Goal: Task Accomplishment & Management: Manage account settings

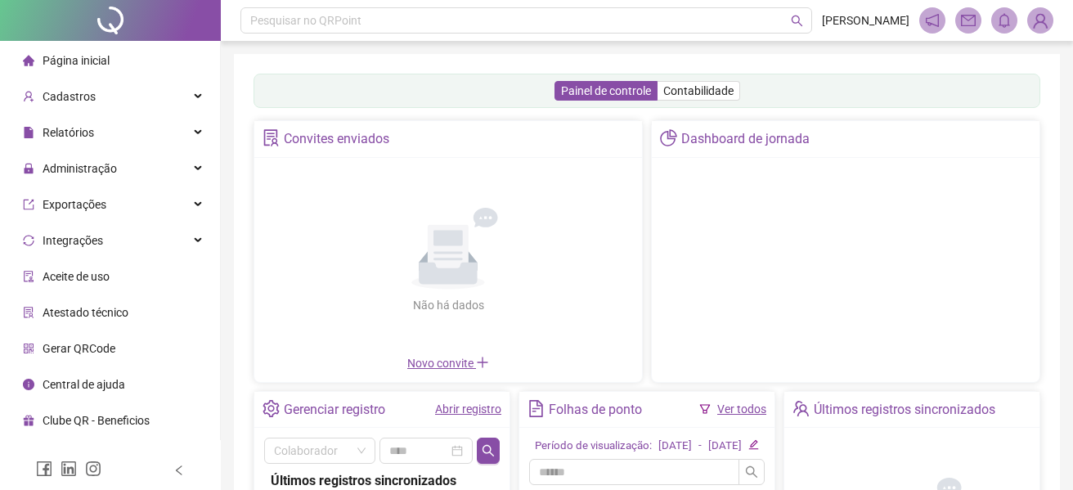
click at [975, 212] on div "Dashboard de jornada" at bounding box center [845, 251] width 389 height 263
click at [941, 237] on div "Dashboard de jornada" at bounding box center [845, 251] width 389 height 263
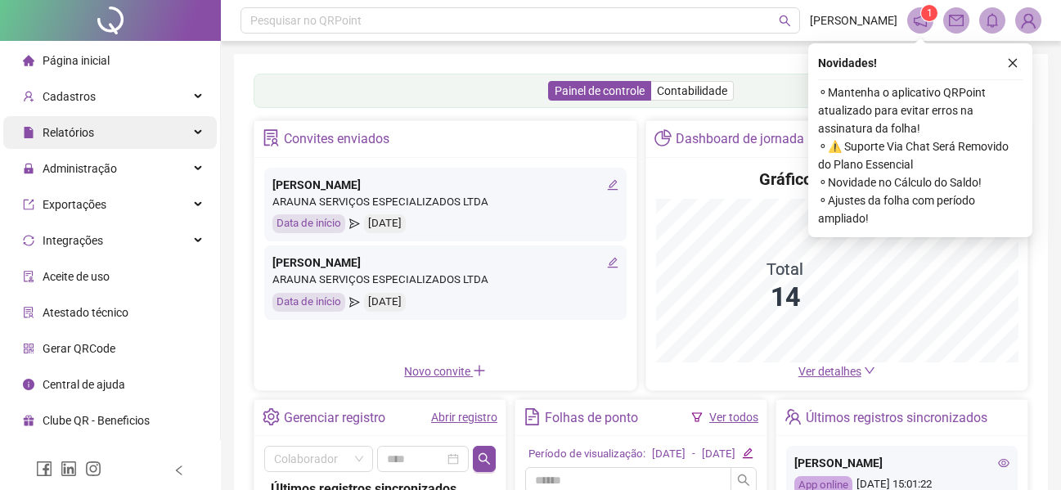
click at [92, 137] on span "Relatórios" at bounding box center [69, 132] width 52 height 13
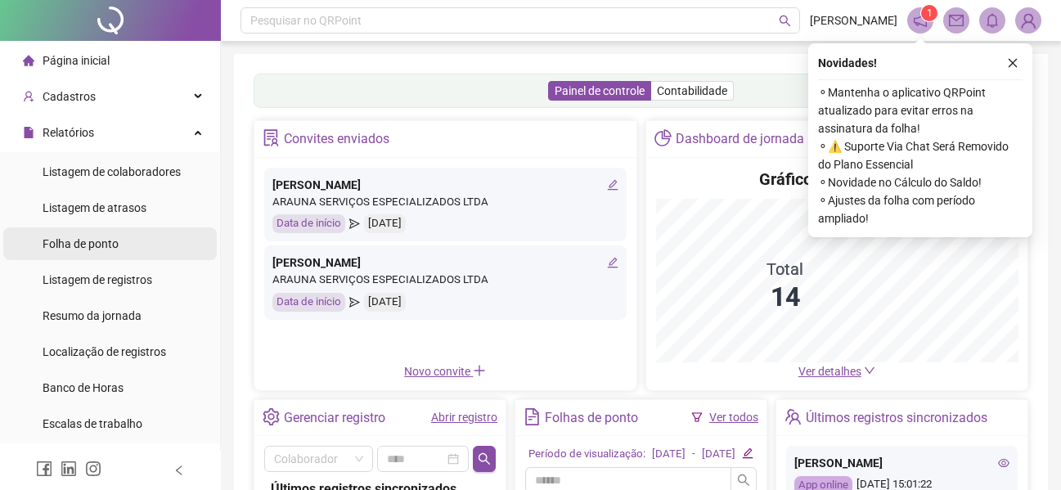
click at [93, 250] on span "Folha de ponto" at bounding box center [81, 243] width 76 height 13
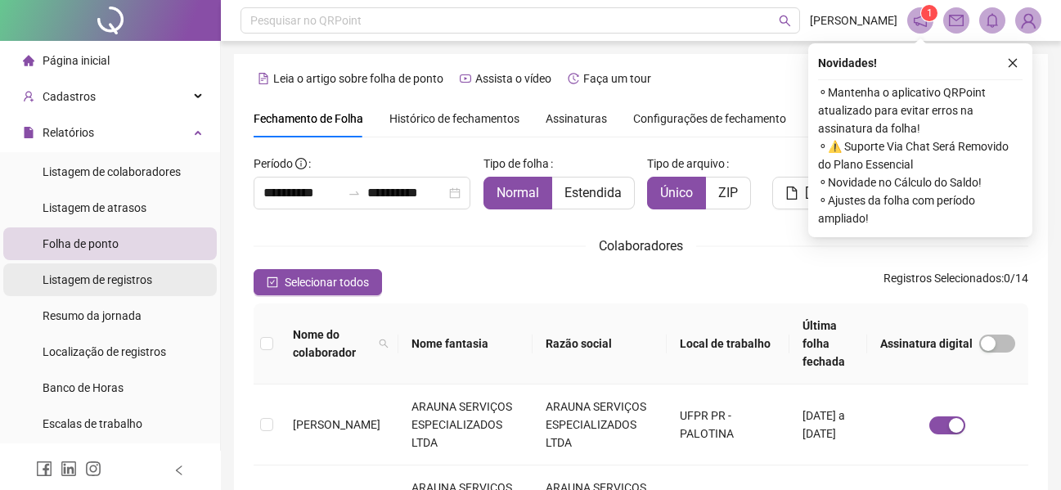
scroll to position [90, 0]
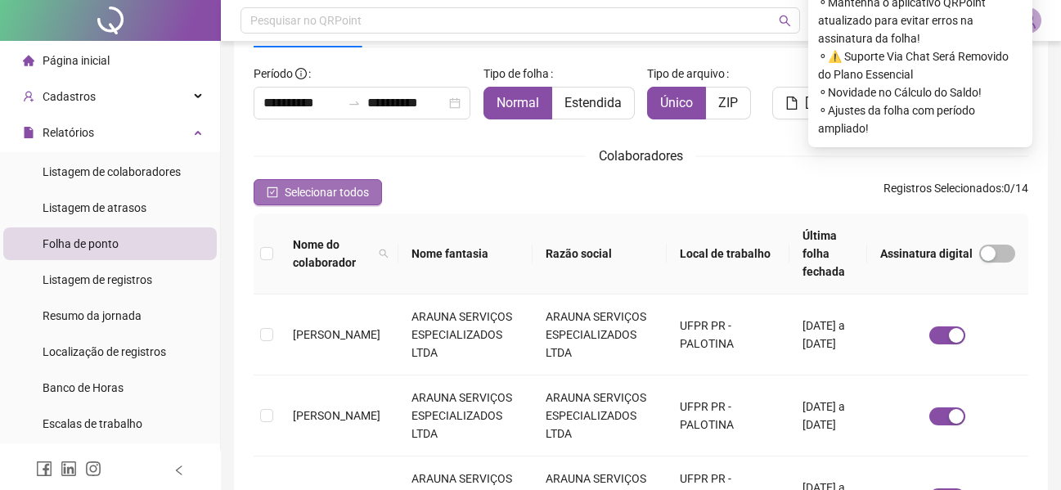
click at [295, 200] on span "Selecionar todos" at bounding box center [327, 192] width 84 height 18
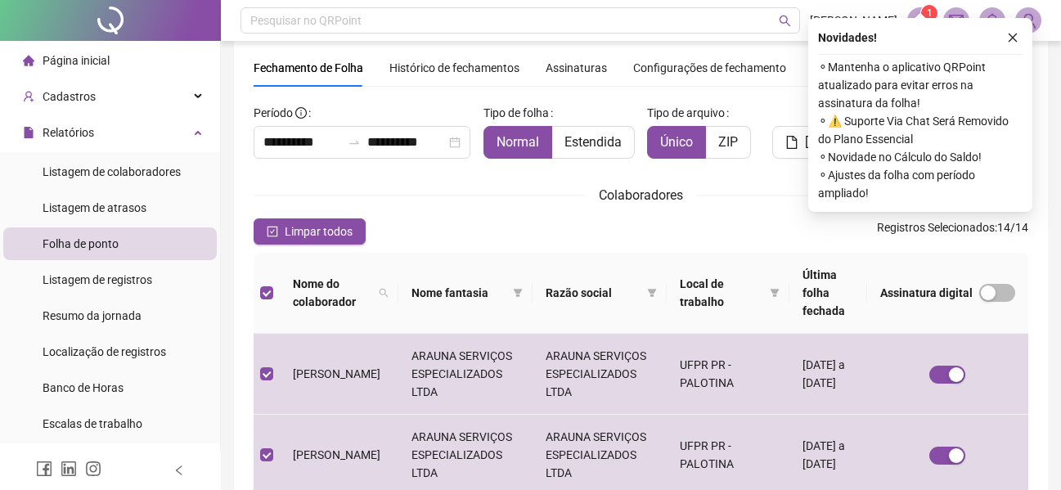
scroll to position [0, 0]
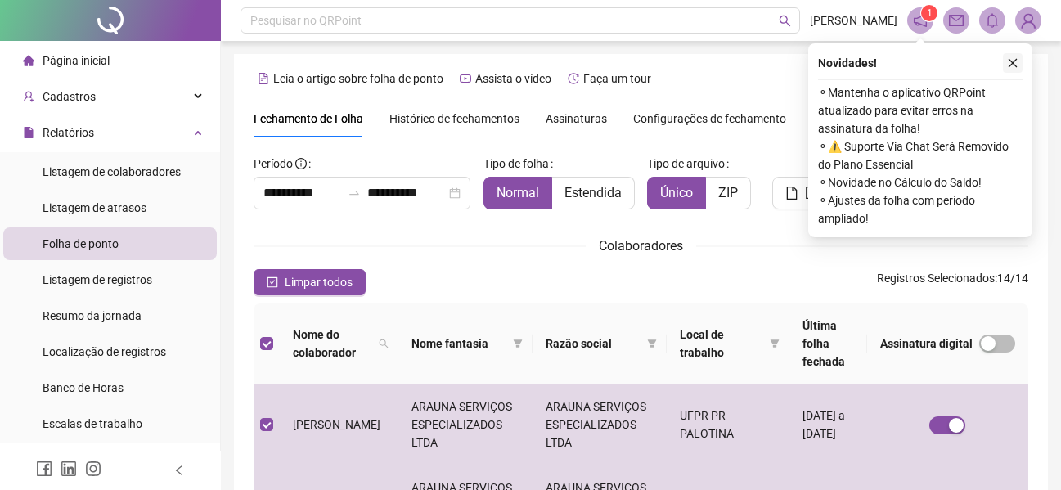
click at [1011, 61] on icon "close" at bounding box center [1012, 62] width 11 height 11
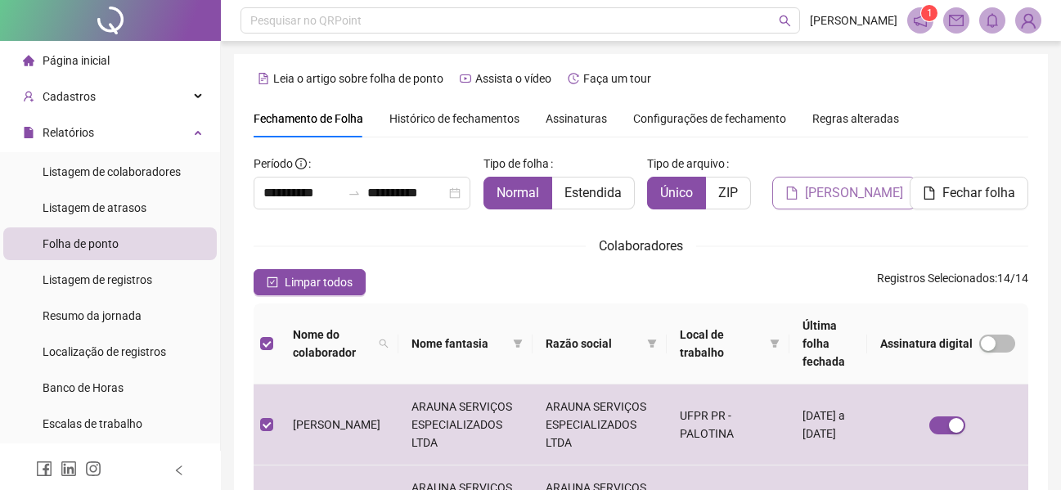
click at [832, 196] on span "[PERSON_NAME]" at bounding box center [854, 193] width 98 height 20
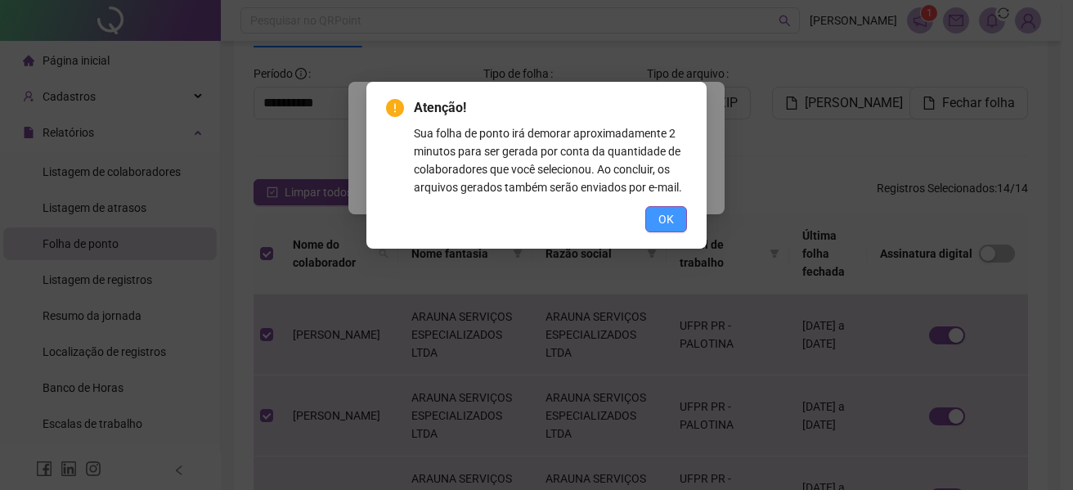
click at [672, 218] on span "OK" at bounding box center [667, 219] width 16 height 18
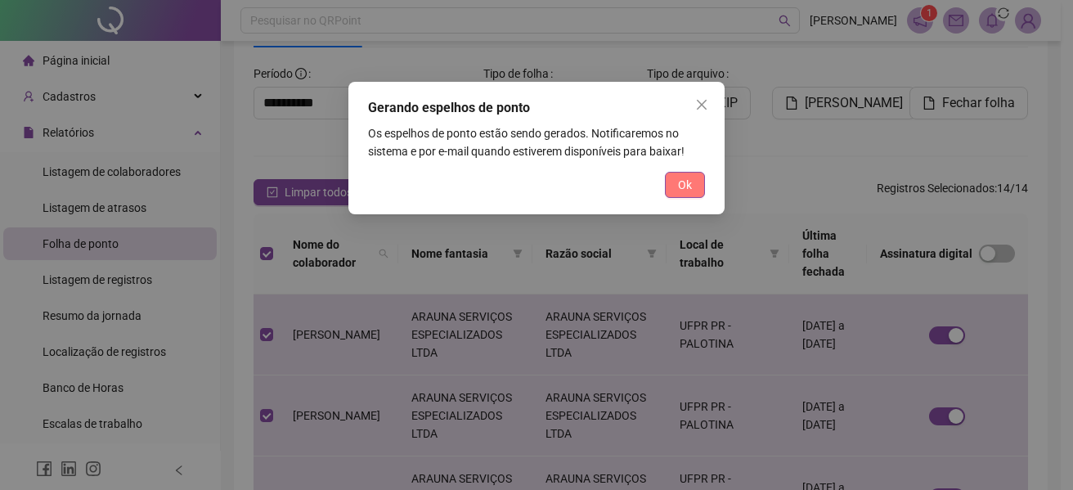
click at [690, 190] on span "Ok" at bounding box center [685, 185] width 14 height 18
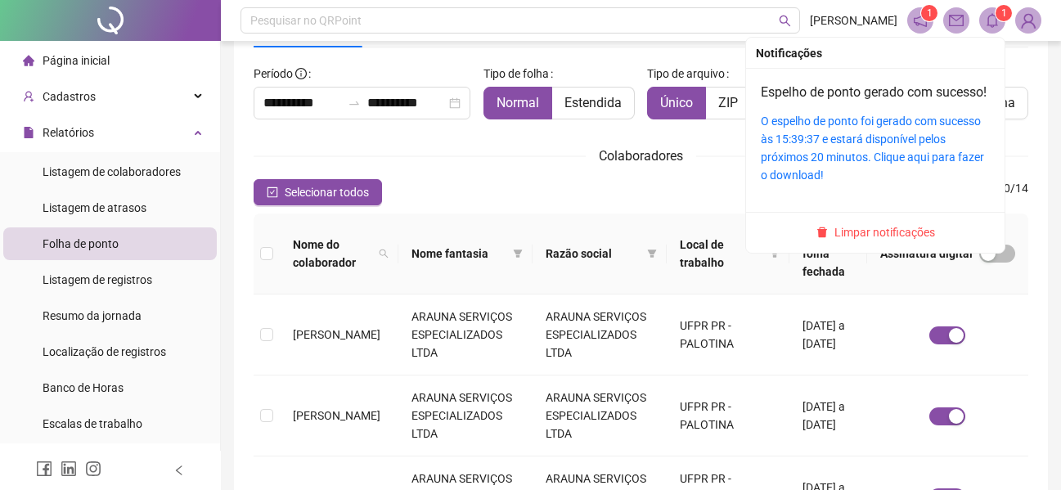
click at [984, 18] on span at bounding box center [992, 20] width 26 height 26
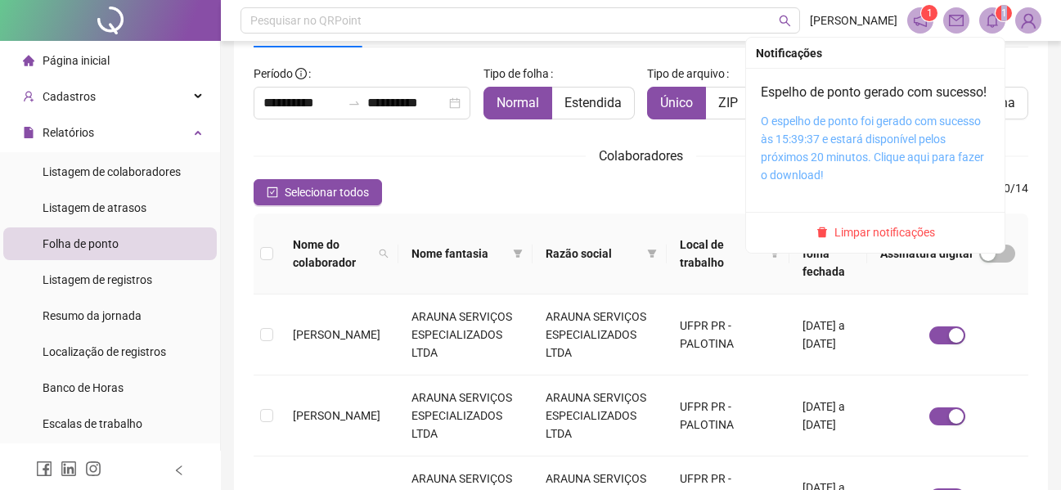
click at [818, 178] on link "O espelho de ponto foi gerado com sucesso às 15:39:37 e estará disponível pelos…" at bounding box center [872, 148] width 223 height 67
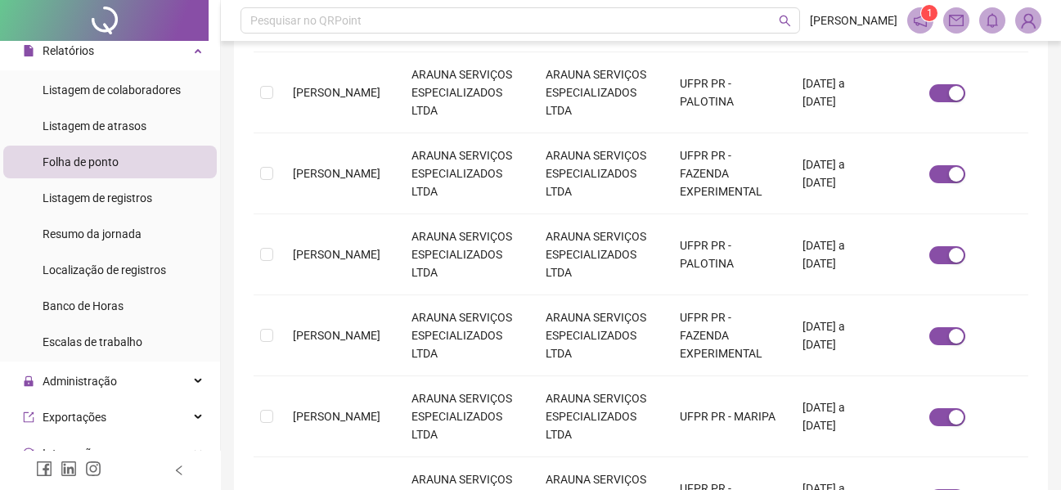
scroll to position [499, 0]
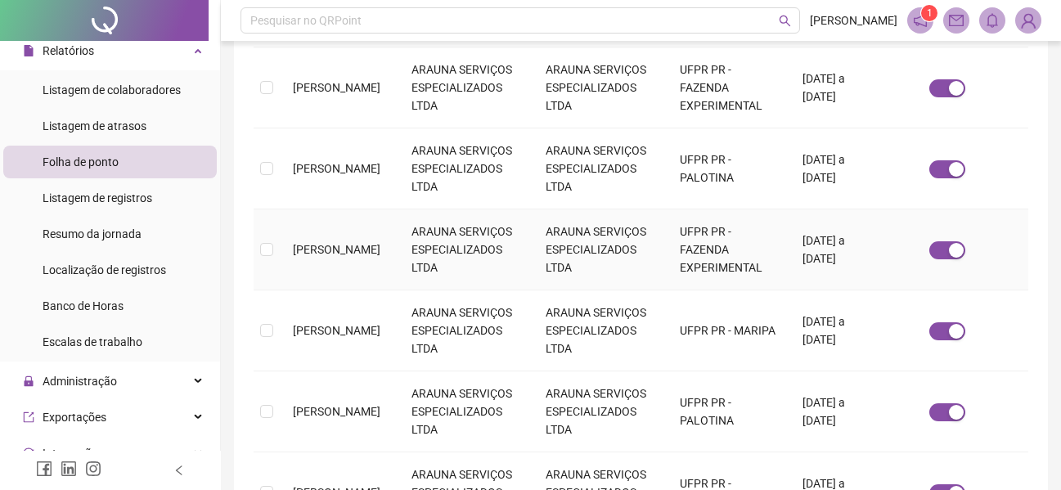
click at [308, 243] on span "[PERSON_NAME]" at bounding box center [337, 249] width 88 height 13
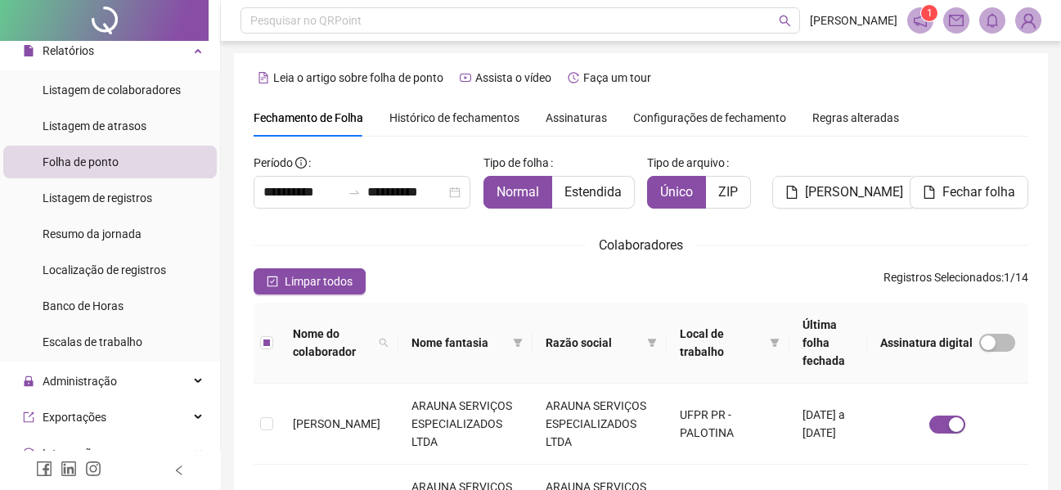
scroll to position [0, 0]
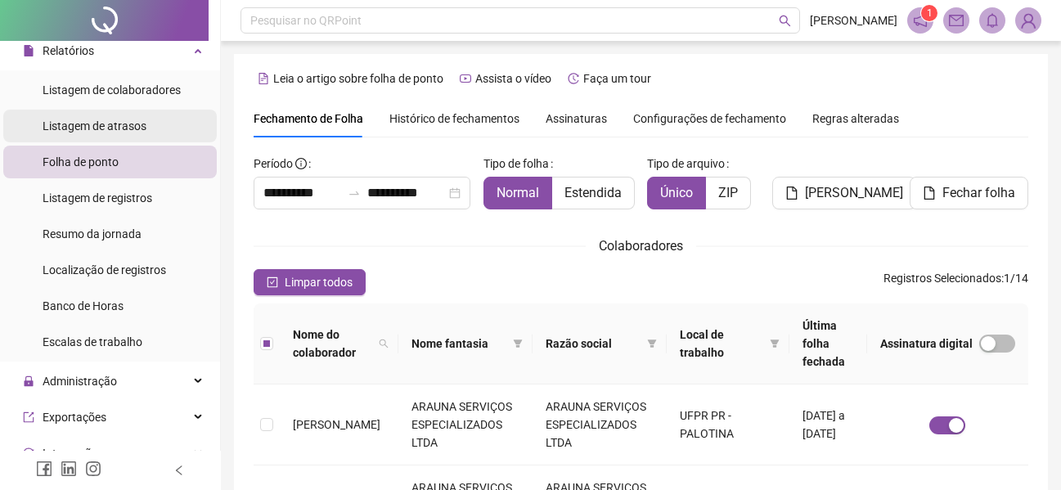
click at [111, 123] on span "Listagem de atrasos" at bounding box center [95, 125] width 104 height 13
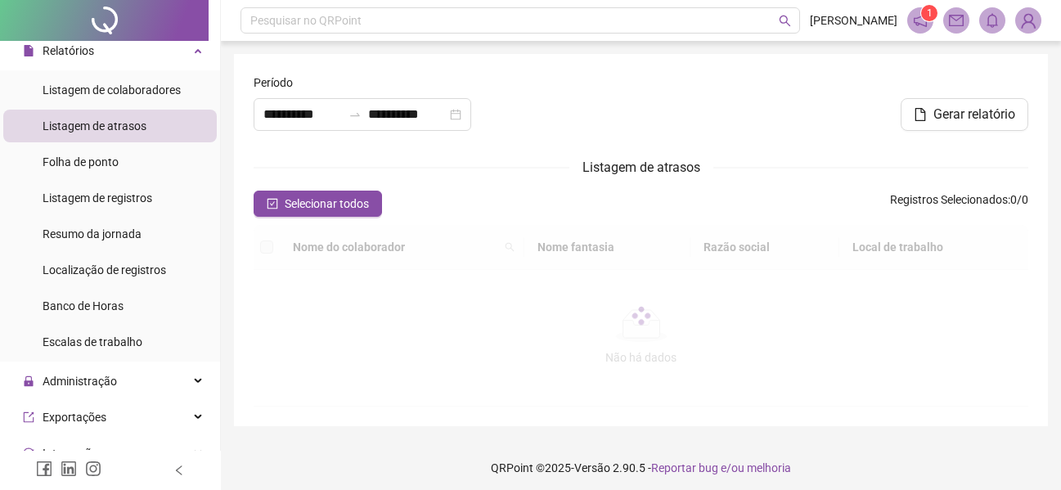
type input "**********"
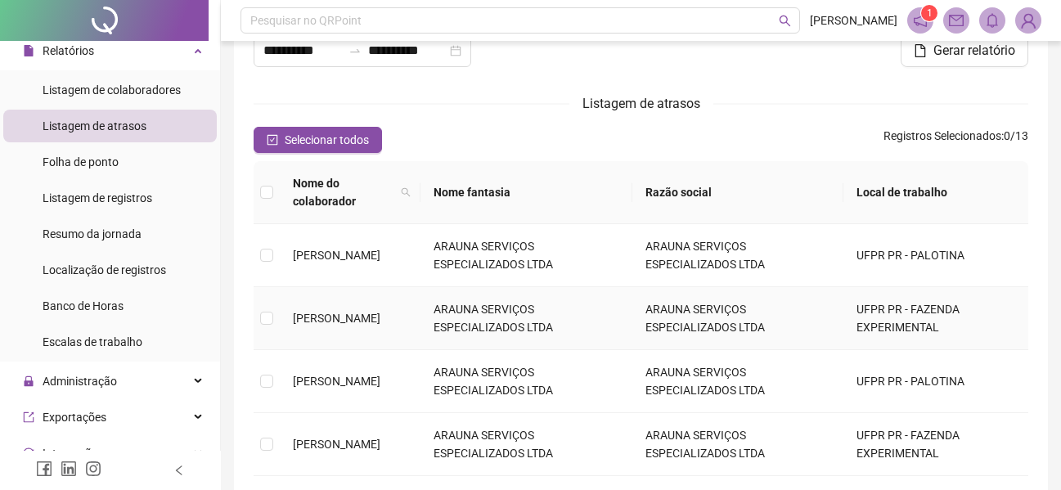
scroll to position [82, 0]
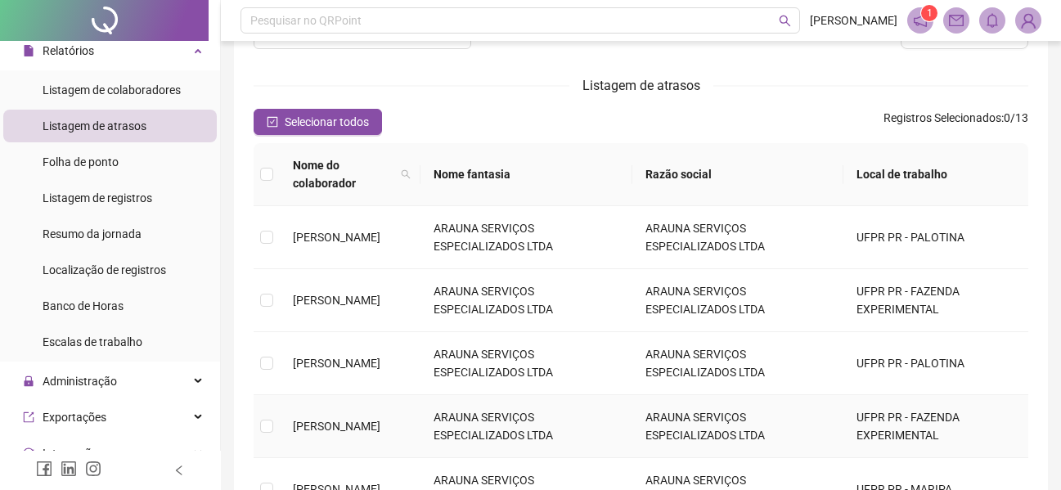
click at [308, 420] on span "[PERSON_NAME]" at bounding box center [337, 426] width 88 height 13
click at [341, 420] on span "[PERSON_NAME]" at bounding box center [337, 426] width 88 height 13
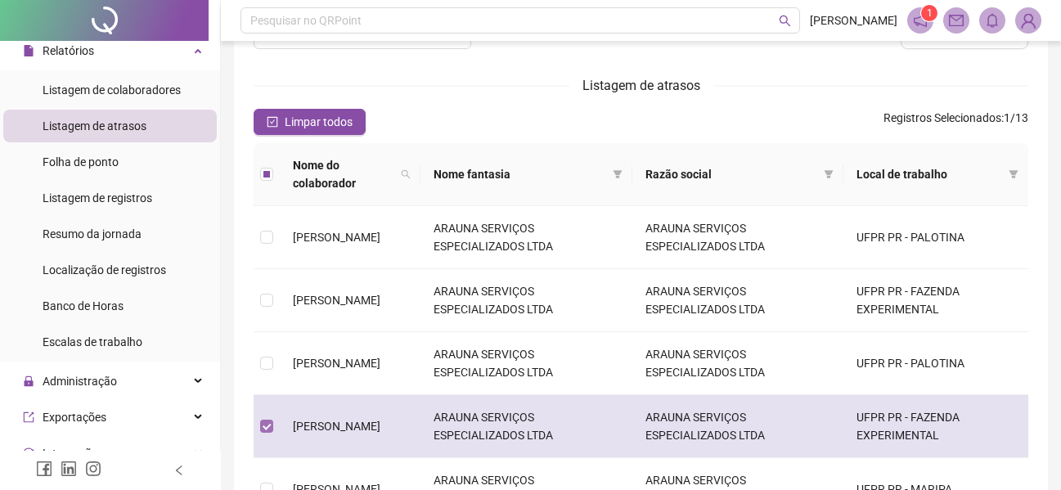
click at [266, 417] on label at bounding box center [266, 426] width 13 height 18
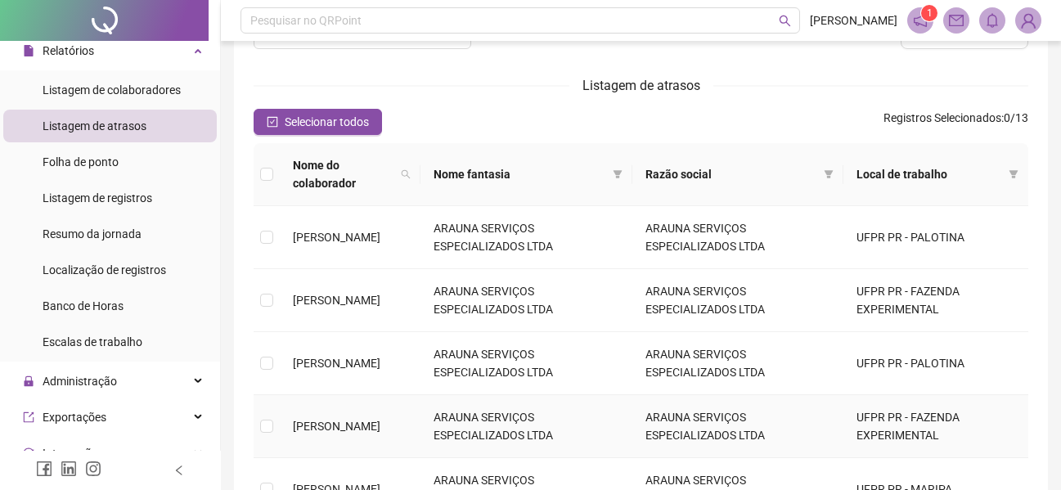
click at [513, 408] on td "ARAUNA SERVIÇOS ESPECIALIZADOS LTDA" at bounding box center [526, 426] width 212 height 63
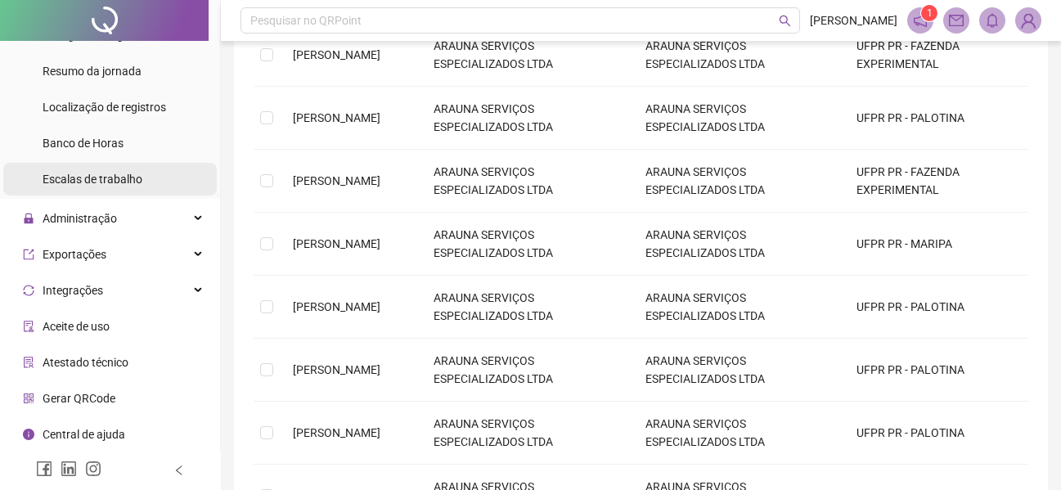
scroll to position [0, 0]
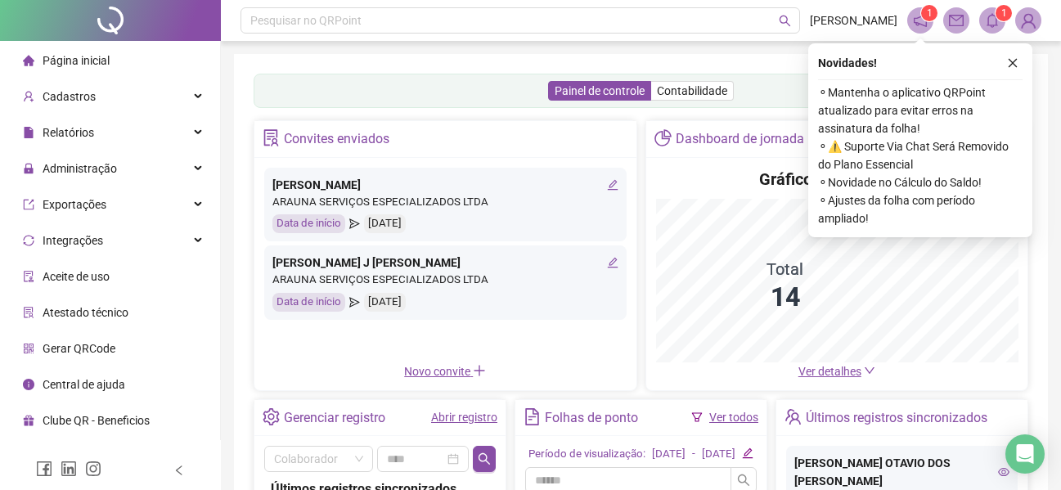
click at [69, 135] on span "Relatórios" at bounding box center [69, 132] width 52 height 13
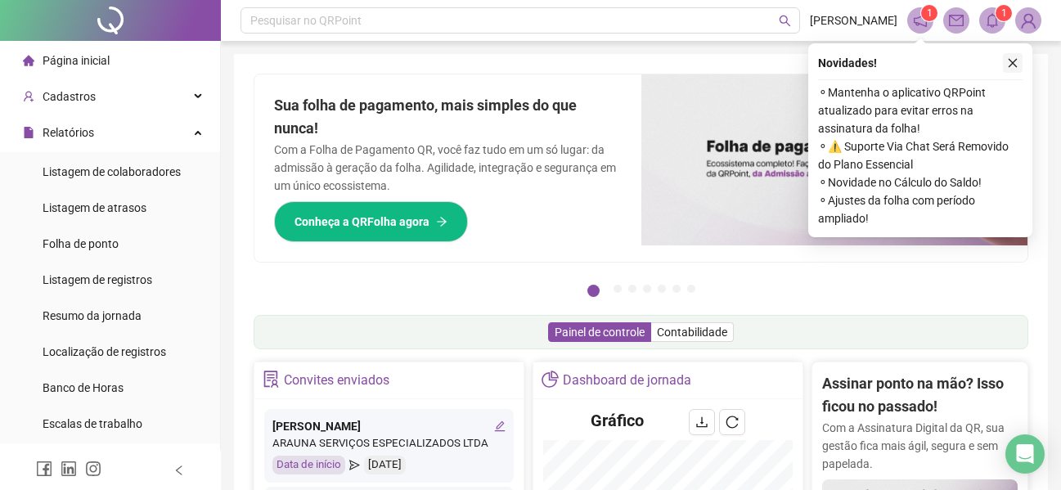
click at [1009, 63] on icon "close" at bounding box center [1012, 62] width 11 height 11
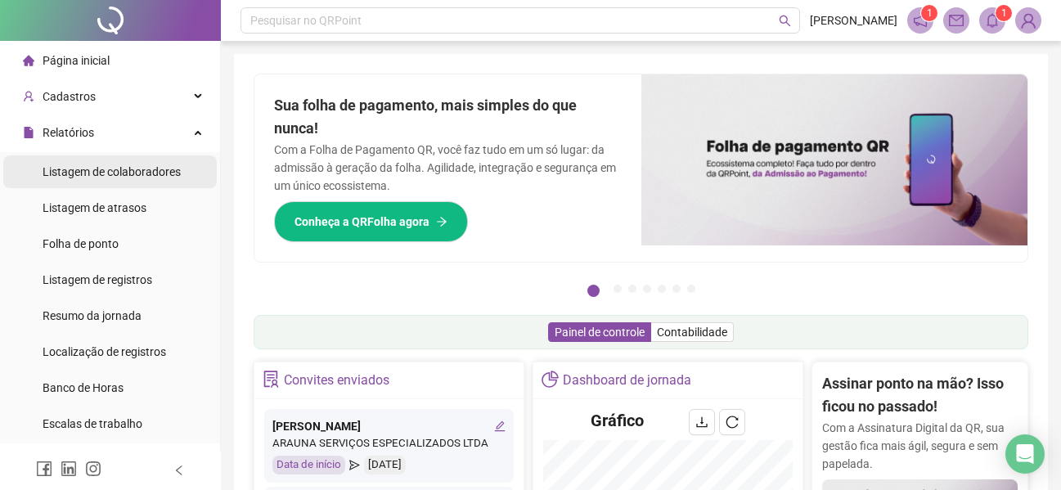
click at [161, 173] on span "Listagem de colaboradores" at bounding box center [112, 171] width 138 height 13
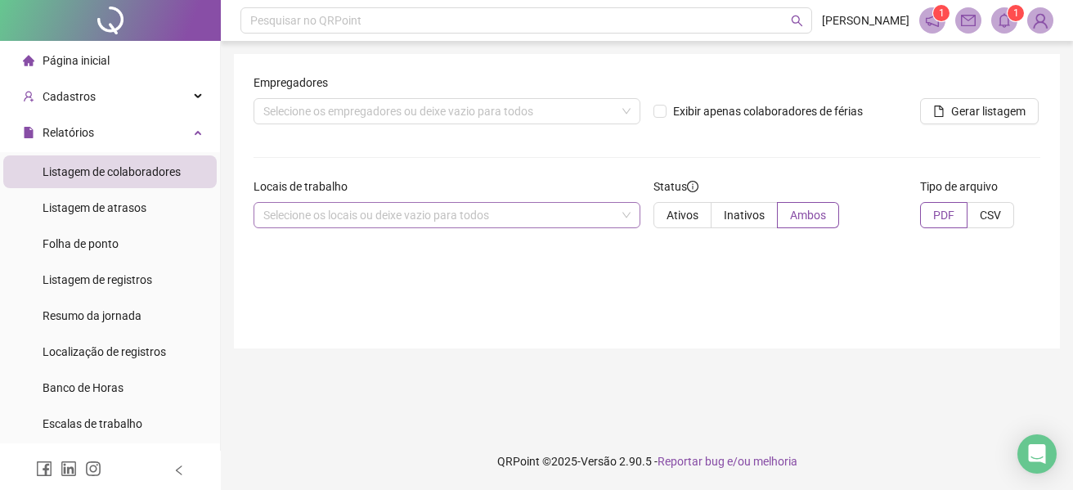
click at [310, 205] on div "Selecione os locais ou deixe vazio para todos" at bounding box center [447, 215] width 387 height 26
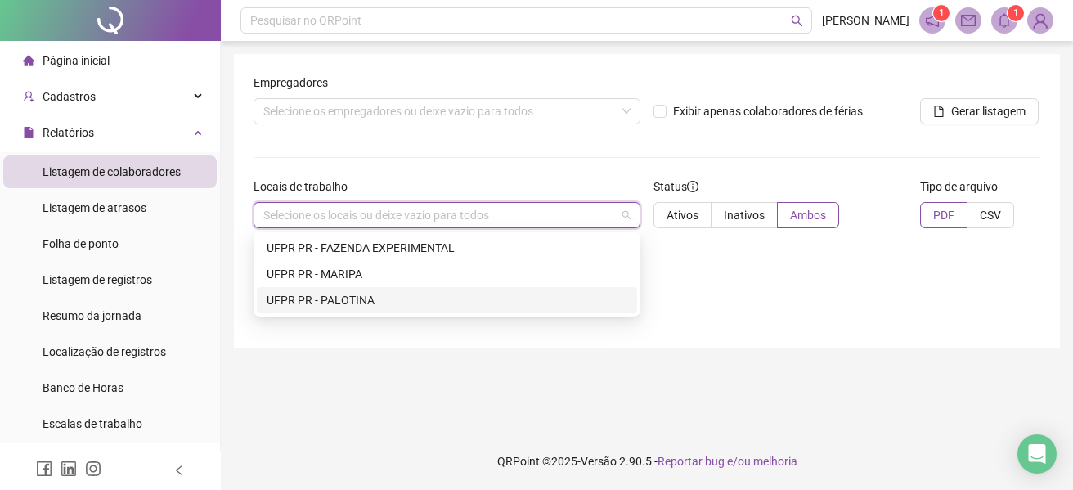
click at [307, 306] on div "UFPR PR - PALOTINA" at bounding box center [447, 300] width 361 height 18
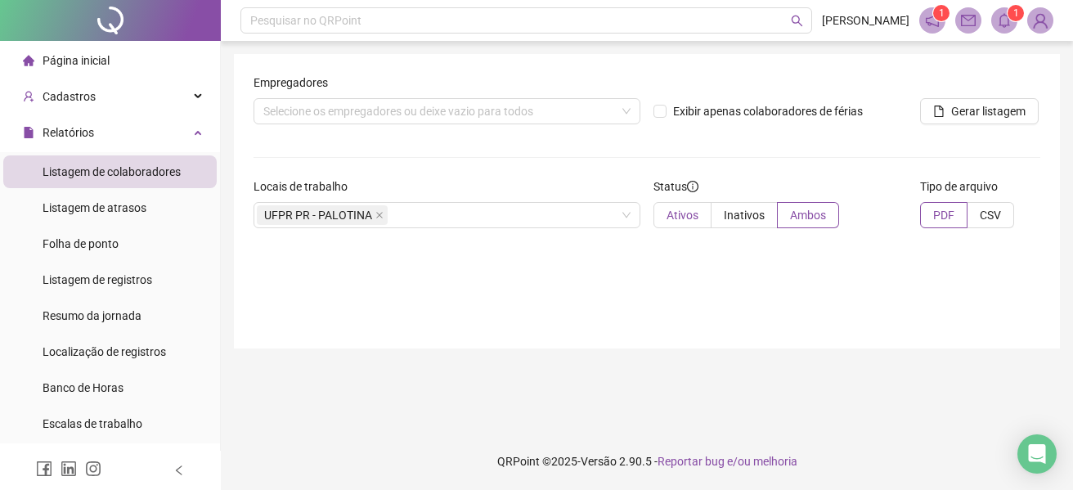
click at [683, 214] on span "Ativos" at bounding box center [683, 215] width 32 height 13
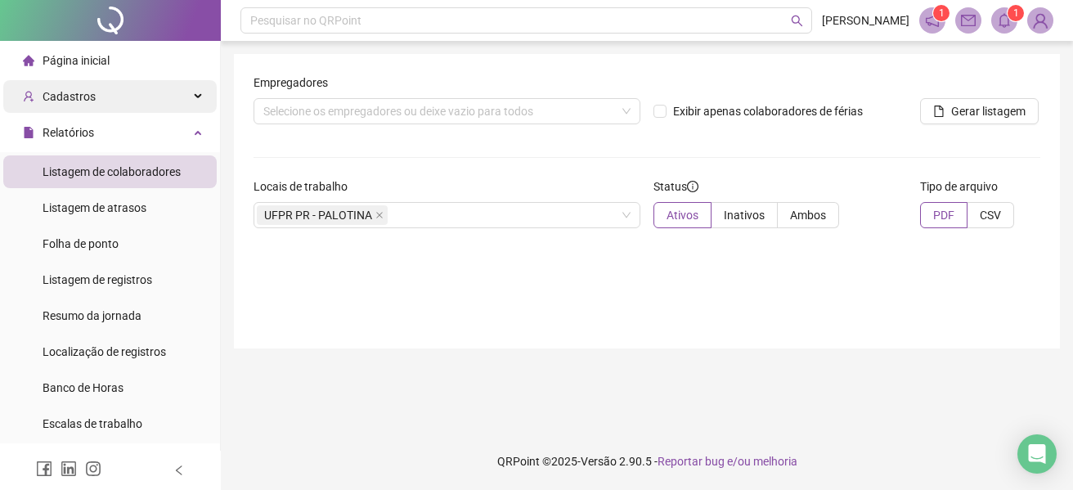
click at [70, 94] on span "Cadastros" at bounding box center [69, 96] width 53 height 13
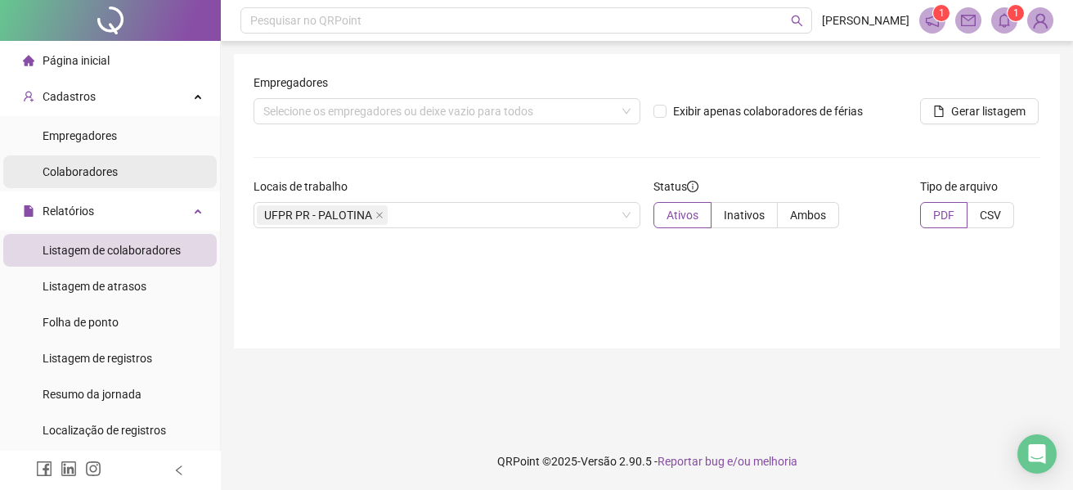
click at [73, 173] on span "Colaboradores" at bounding box center [80, 171] width 75 height 13
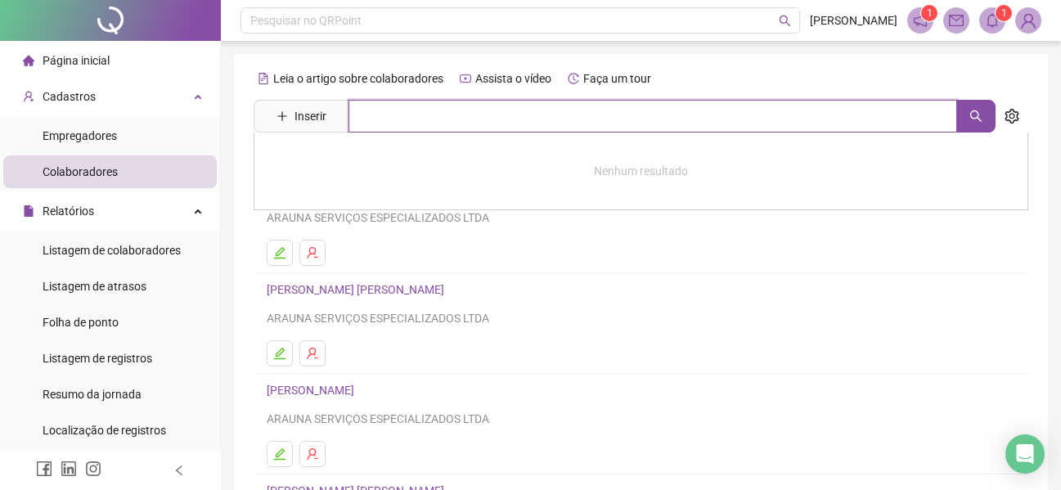
click at [407, 112] on input "text" at bounding box center [652, 116] width 609 height 33
click at [971, 116] on icon "search" at bounding box center [975, 115] width 11 height 11
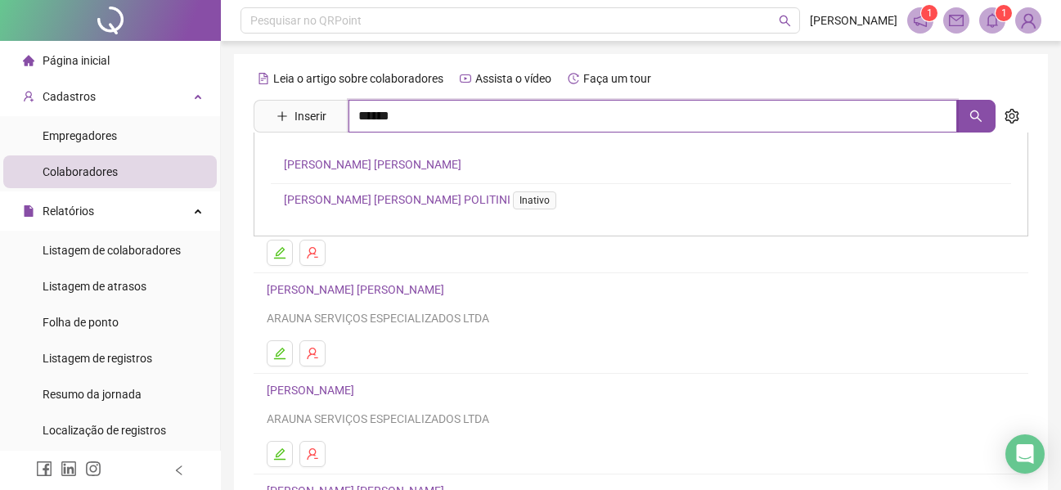
type input "******"
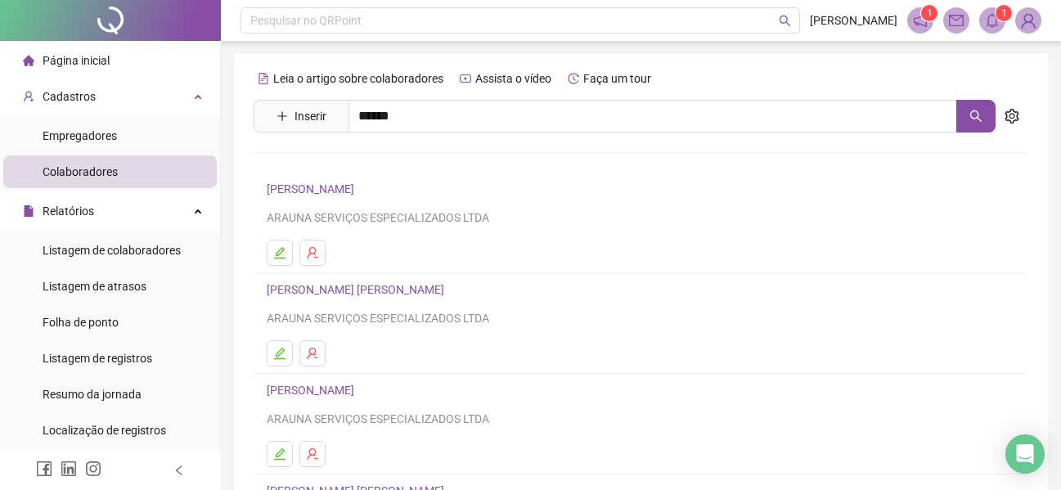
click at [405, 167] on link "[PERSON_NAME]" at bounding box center [373, 164] width 178 height 13
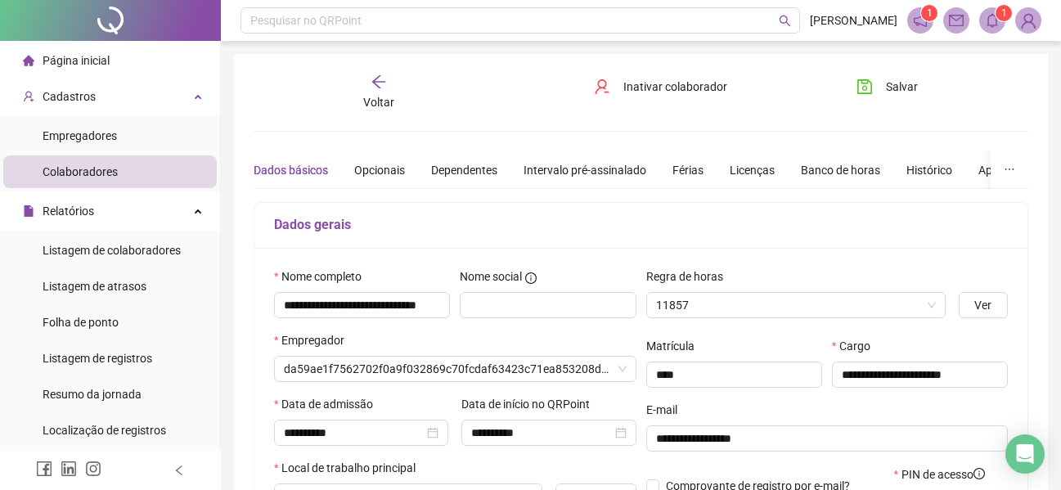
type input "**********"
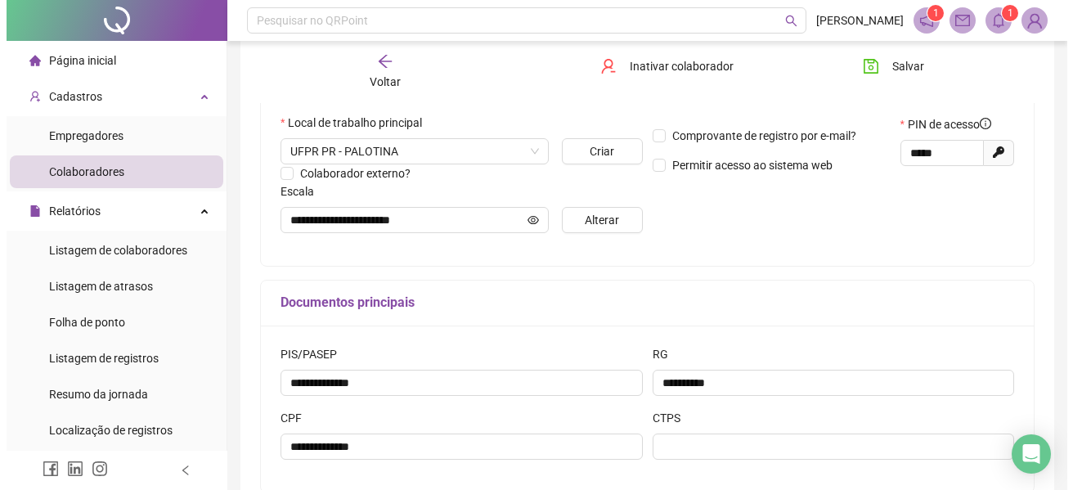
scroll to position [280, 0]
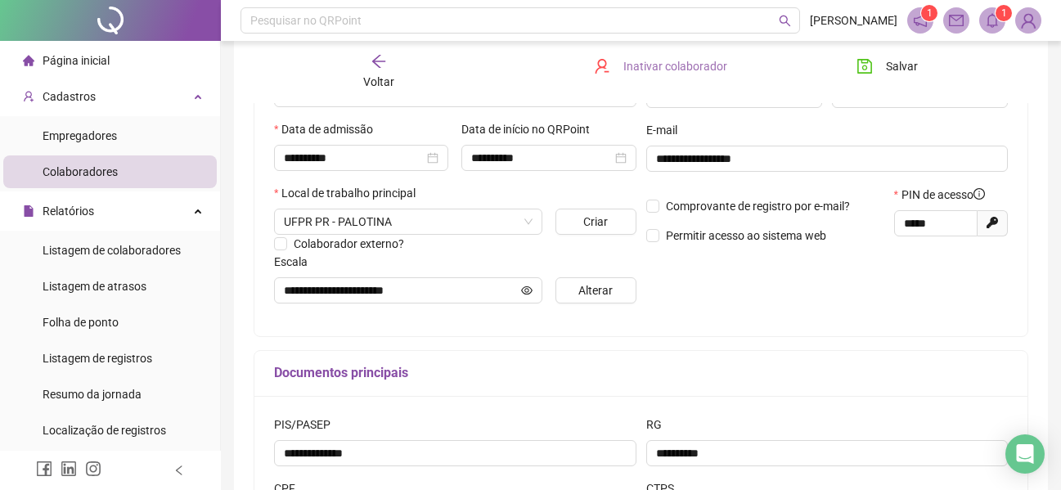
click at [657, 67] on span "Inativar colaborador" at bounding box center [675, 66] width 104 height 18
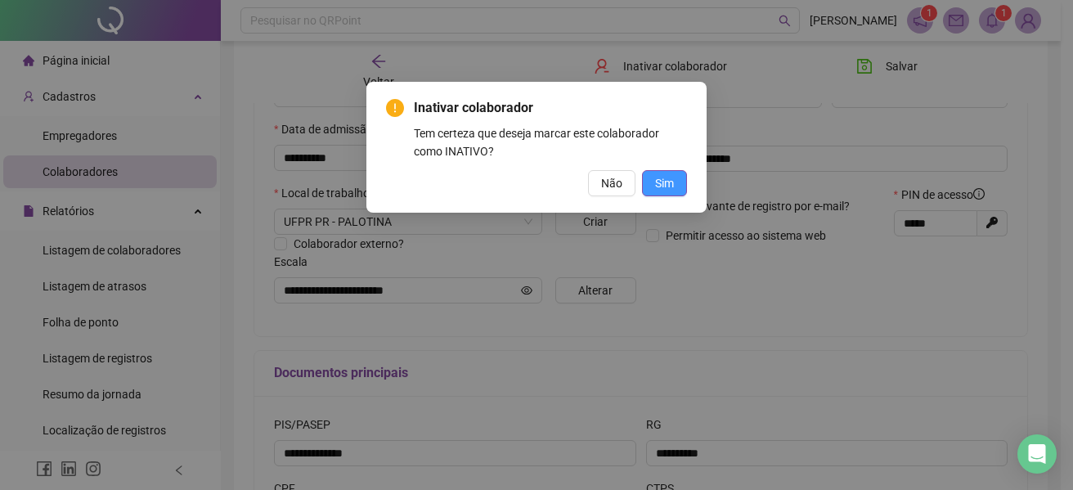
click at [668, 188] on span "Sim" at bounding box center [664, 183] width 19 height 18
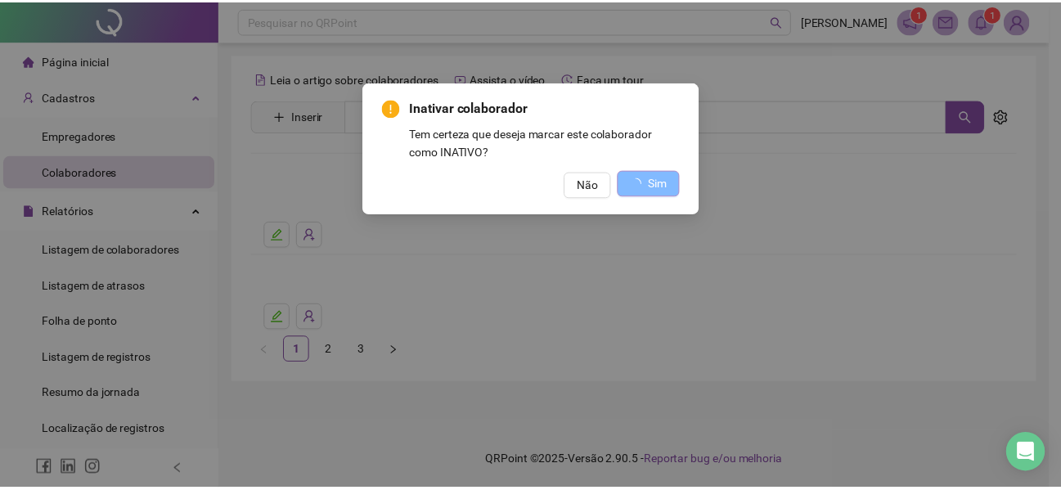
scroll to position [0, 0]
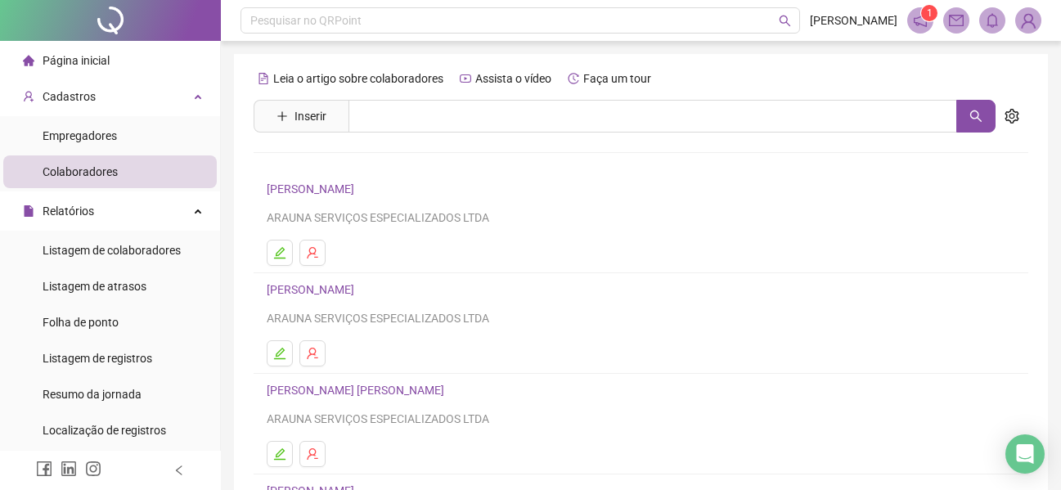
click at [102, 179] on div "Colaboradores" at bounding box center [80, 171] width 75 height 33
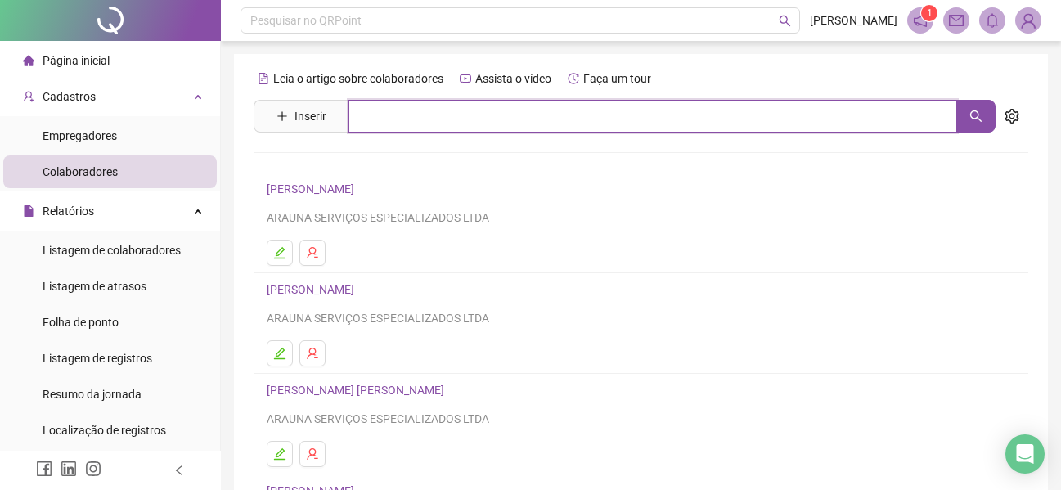
click at [382, 115] on input "text" at bounding box center [652, 116] width 609 height 33
type input "****"
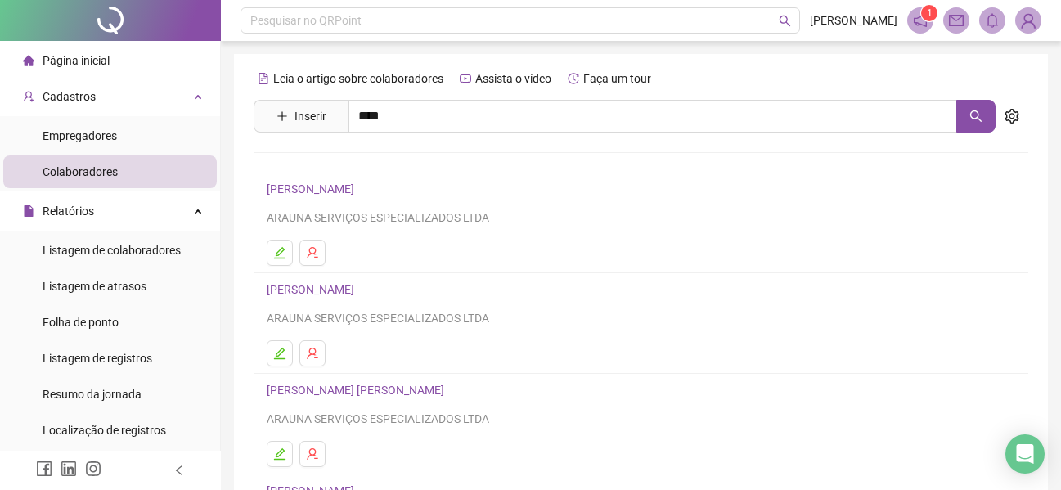
click at [315, 166] on link "[PERSON_NAME]" at bounding box center [328, 164] width 88 height 13
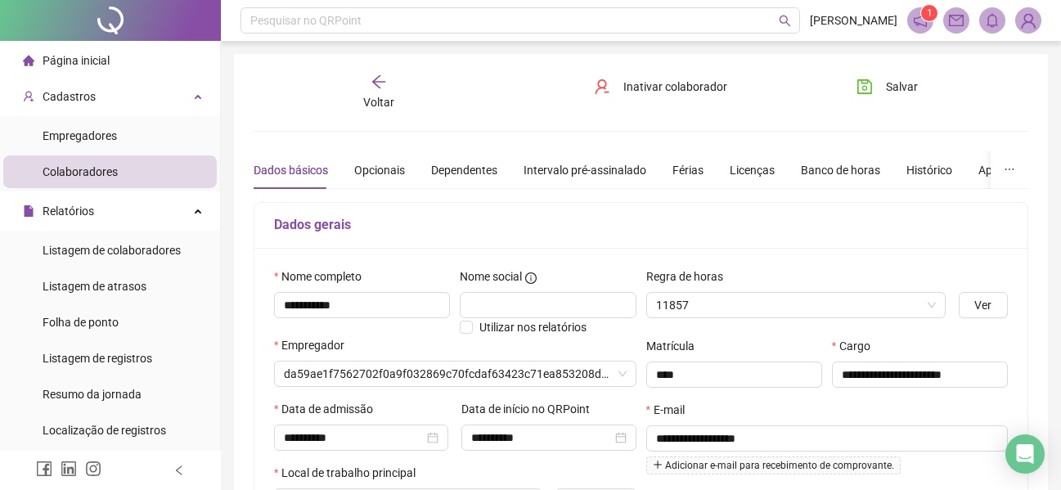
type input "**********"
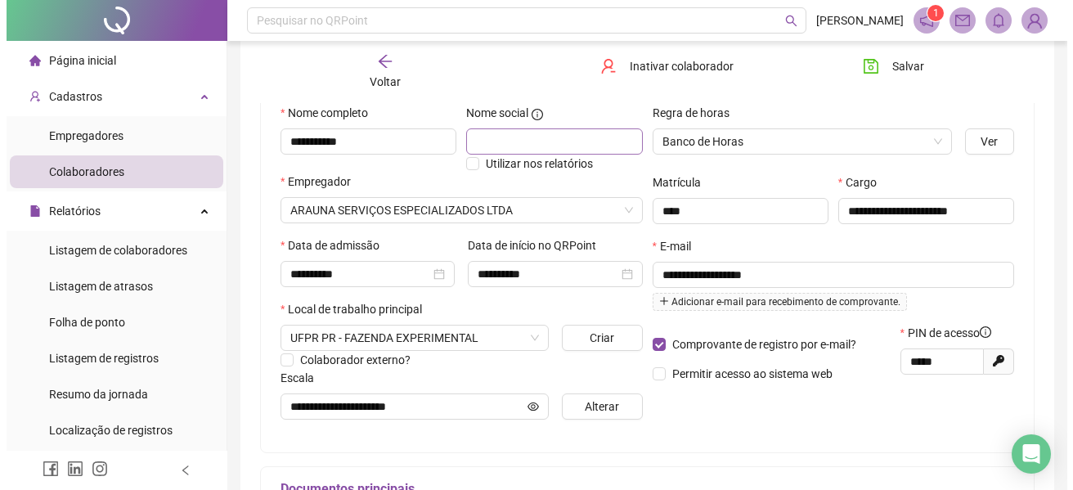
scroll to position [82, 0]
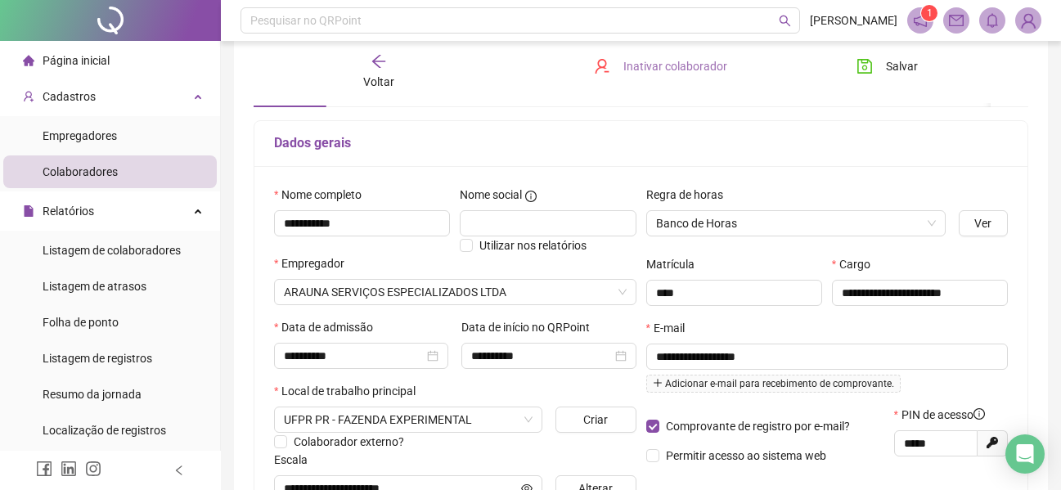
click at [639, 61] on span "Inativar colaborador" at bounding box center [675, 66] width 104 height 18
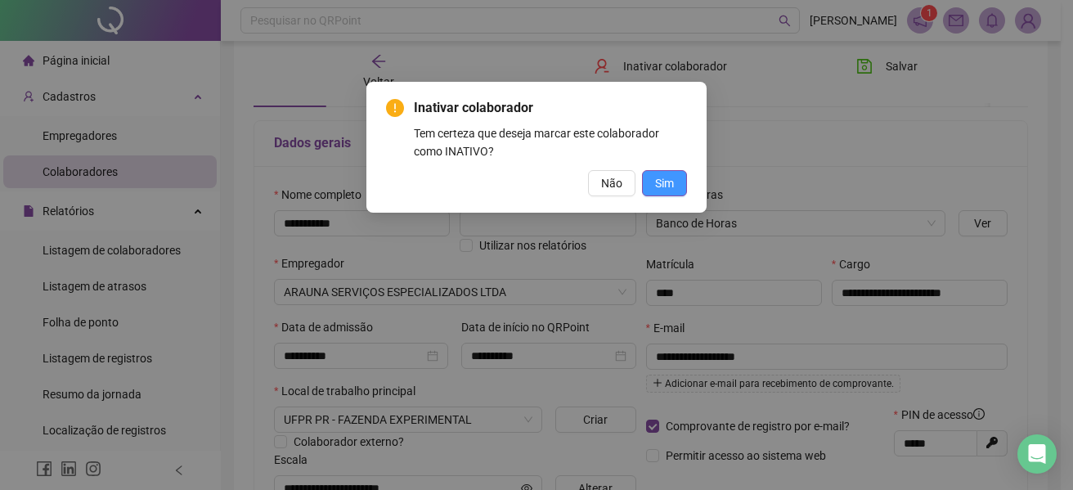
click at [661, 187] on span "Sim" at bounding box center [664, 183] width 19 height 18
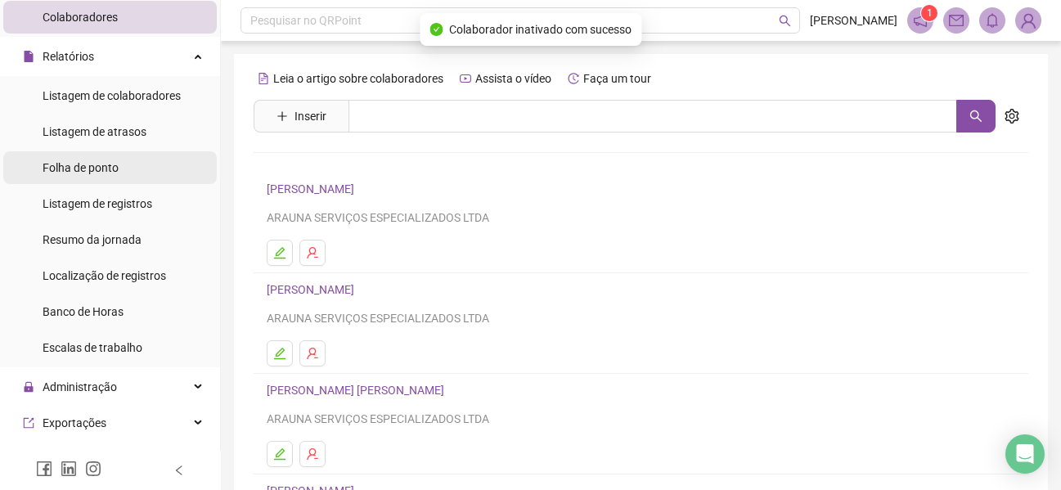
scroll to position [164, 0]
